Goal: Use online tool/utility: Utilize a website feature to perform a specific function

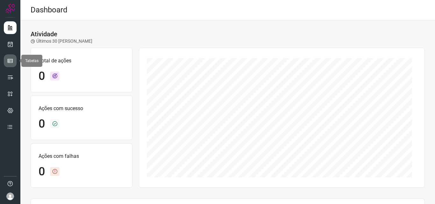
click at [14, 62] on link at bounding box center [10, 60] width 13 height 13
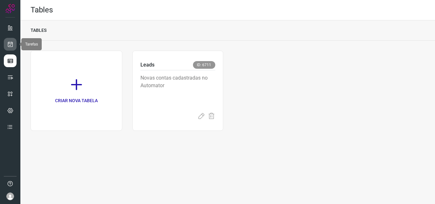
click at [11, 44] on icon at bounding box center [10, 44] width 7 height 6
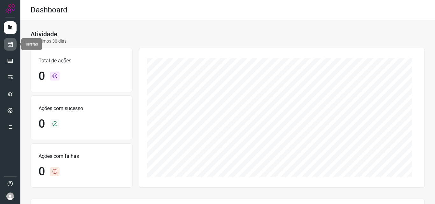
click at [6, 44] on link at bounding box center [10, 44] width 13 height 13
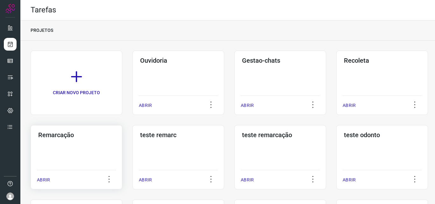
click at [44, 134] on h3 "Remarcação" at bounding box center [76, 135] width 76 height 8
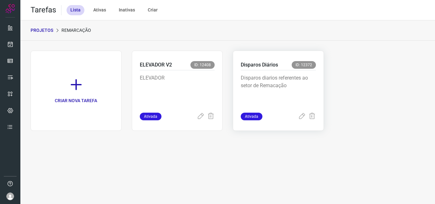
click at [261, 64] on p "Disparos Diários" at bounding box center [259, 65] width 37 height 8
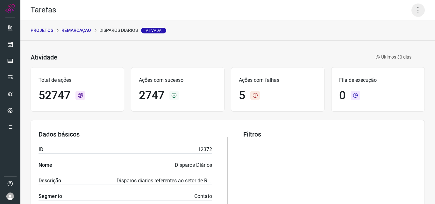
click at [413, 6] on icon at bounding box center [417, 9] width 13 height 13
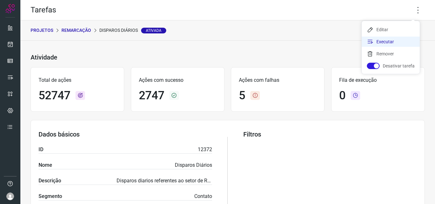
click at [381, 40] on li "Executar" at bounding box center [390, 42] width 58 height 10
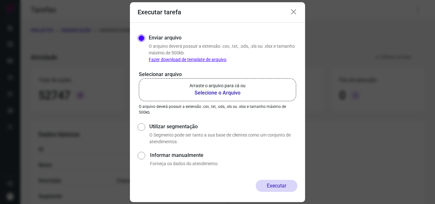
click at [225, 91] on b "Selecione o Arquivo" at bounding box center [217, 93] width 56 height 8
click at [0, 0] on input "Arraste o arquivo para cá ou Selecione o Arquivo" at bounding box center [0, 0] width 0 height 0
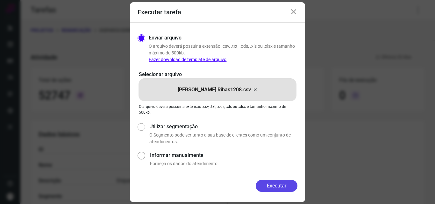
click at [275, 186] on button "Executar" at bounding box center [276, 186] width 42 height 12
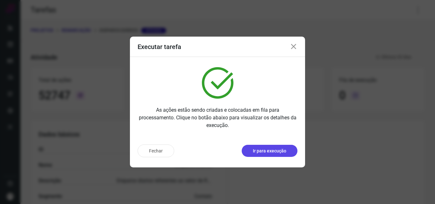
click at [278, 152] on p "Ir para execução" at bounding box center [269, 151] width 33 height 7
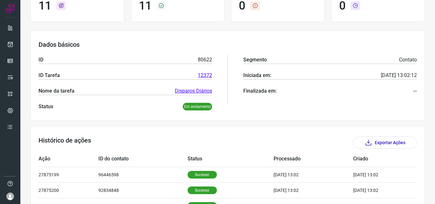
scroll to position [127, 0]
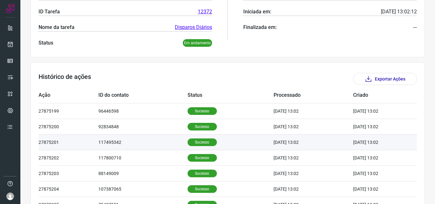
click at [193, 144] on p "Sucesso" at bounding box center [201, 142] width 29 height 8
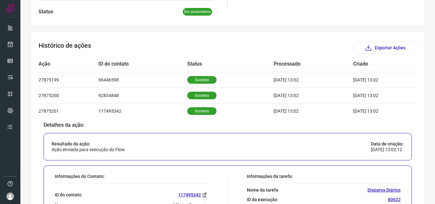
scroll to position [223, 0]
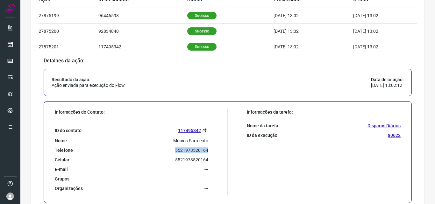
drag, startPoint x: 173, startPoint y: 149, endPoint x: 209, endPoint y: 152, distance: 36.1
click at [209, 152] on div "Informações do Contato: ID do contato 117495342 Nome Mônica Sarmento Telefone 5…" at bounding box center [140, 152] width 176 height 86
copy p "5521973520164"
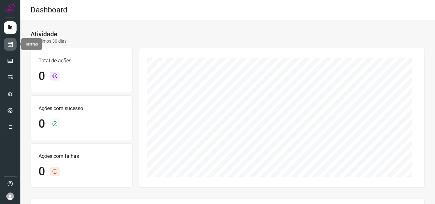
click at [16, 45] on link at bounding box center [10, 44] width 13 height 13
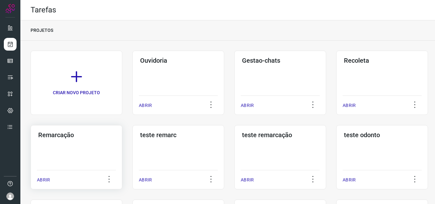
click at [132, 154] on div "Remarcação ABRIR" at bounding box center [178, 157] width 92 height 64
